Goal: Information Seeking & Learning: Learn about a topic

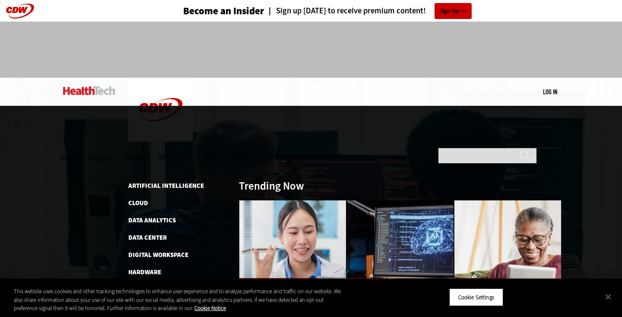
click at [76, 155] on span "Topics" at bounding box center [68, 158] width 16 height 6
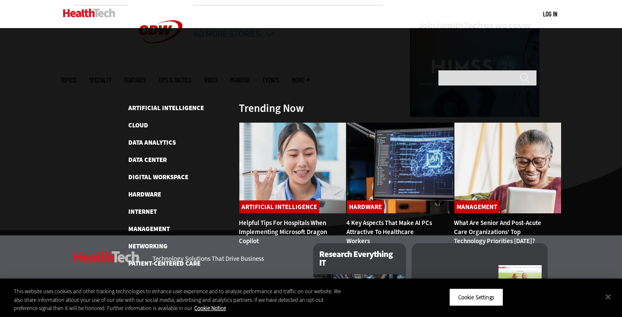
scroll to position [2182, 0]
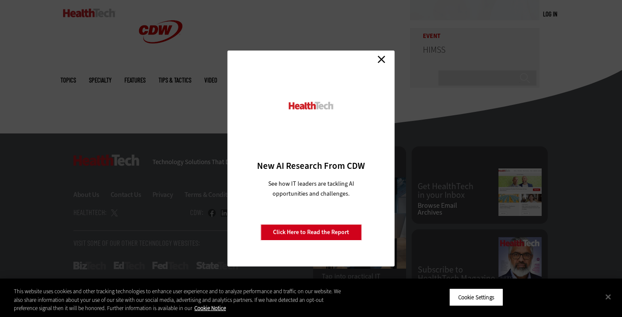
click at [383, 60] on link "Close" at bounding box center [381, 59] width 13 height 13
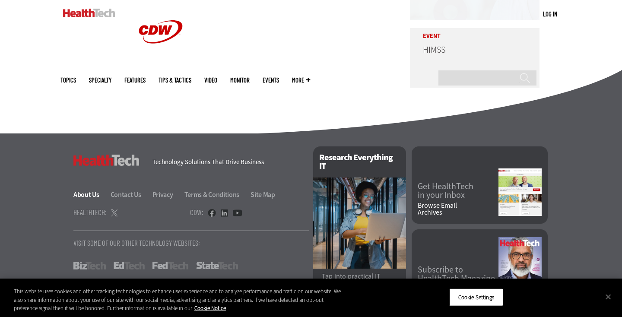
click at [96, 190] on link "About Us" at bounding box center [91, 194] width 36 height 9
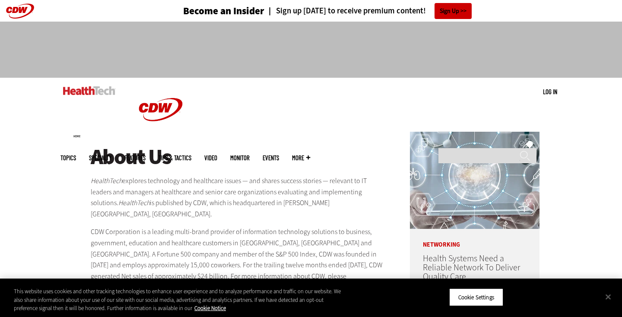
click at [76, 155] on span "Topics" at bounding box center [68, 158] width 16 height 6
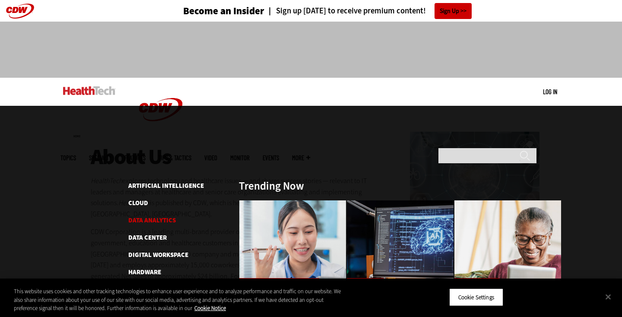
click at [147, 216] on link "Data Analytics" at bounding box center [151, 220] width 47 height 9
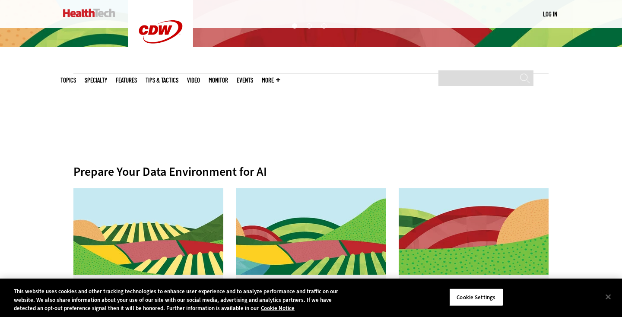
scroll to position [351, 0]
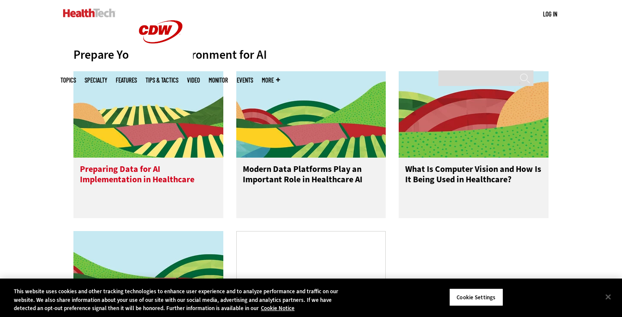
click at [157, 171] on h3 "Preparing Data for AI Implementation in Healthcare" at bounding box center [148, 181] width 137 height 35
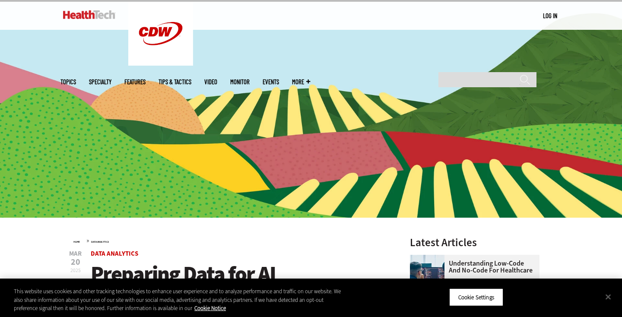
scroll to position [229, 0]
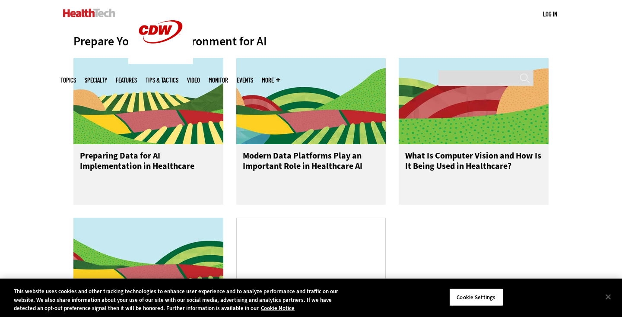
scroll to position [278, 0]
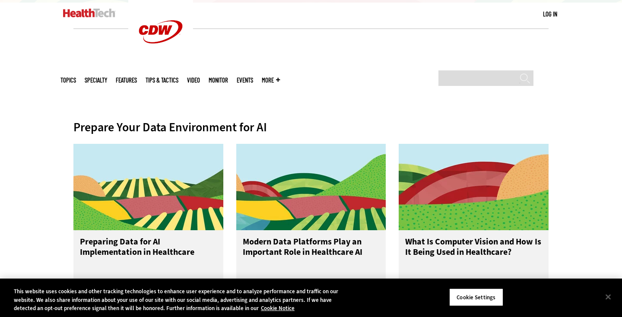
click at [102, 21] on link at bounding box center [89, 13] width 52 height 26
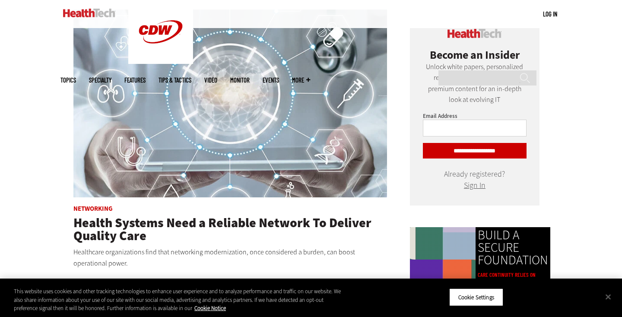
scroll to position [529, 0]
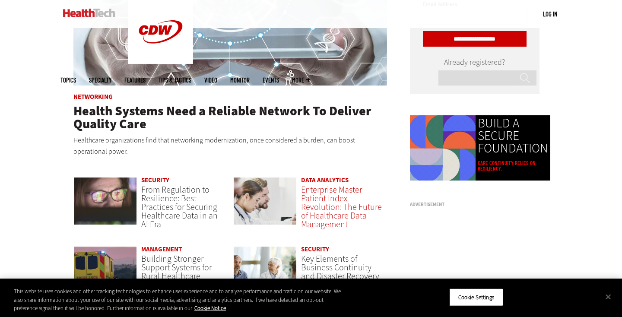
click at [339, 184] on span "Enterprise Master Patient Index Revolution: The Future of Healthcare Data Manag…" at bounding box center [341, 207] width 81 height 46
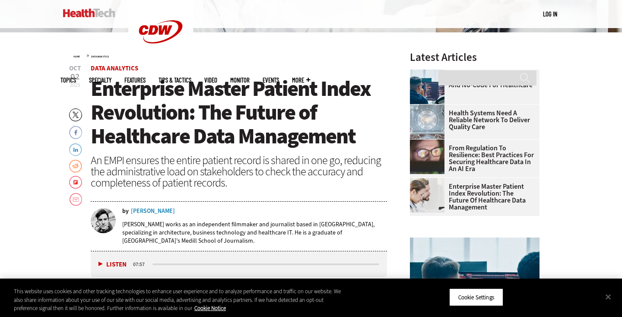
scroll to position [276, 0]
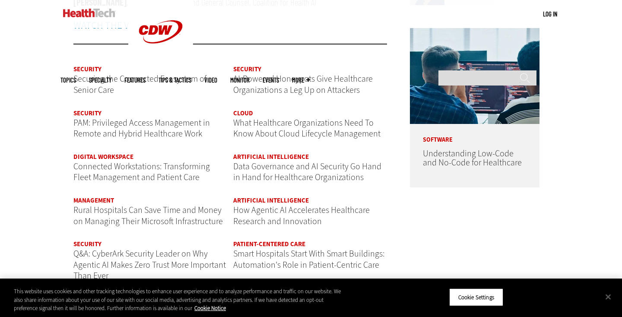
scroll to position [1032, 0]
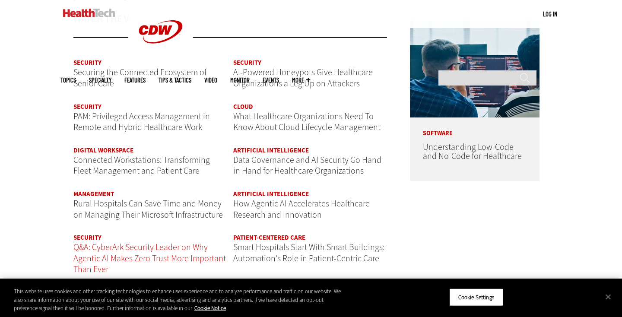
click at [104, 241] on span "Q&A: CyberArk Security Leader on Why Agentic AI Makes Zero Trust More Important…" at bounding box center [149, 258] width 152 height 34
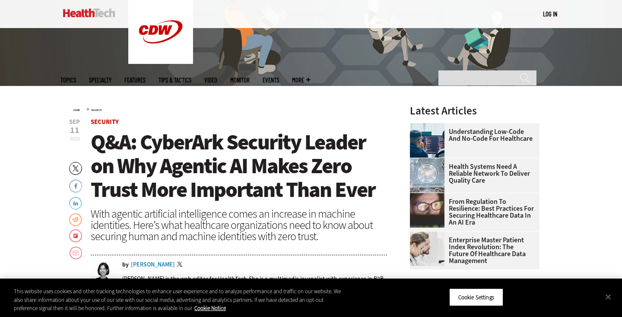
scroll to position [303, 0]
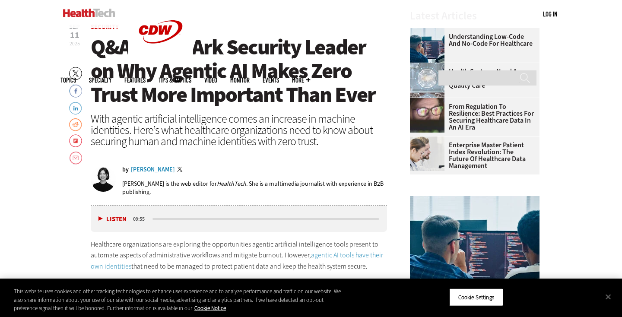
click at [142, 171] on div "[PERSON_NAME]" at bounding box center [153, 170] width 44 height 6
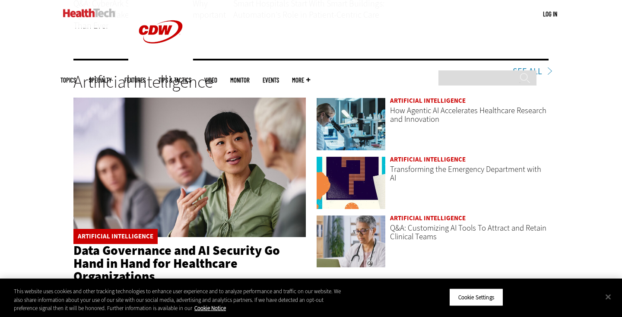
scroll to position [1368, 0]
